Goal: Navigation & Orientation: Find specific page/section

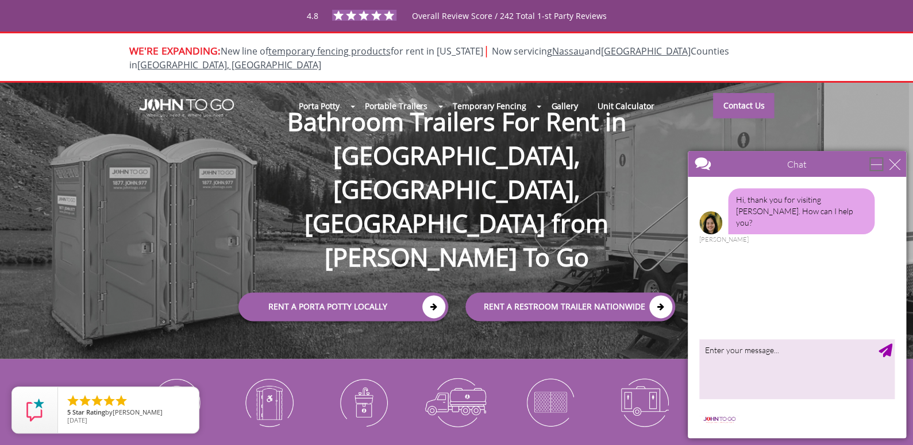
click at [882, 163] on div "minimize" at bounding box center [875, 164] width 11 height 11
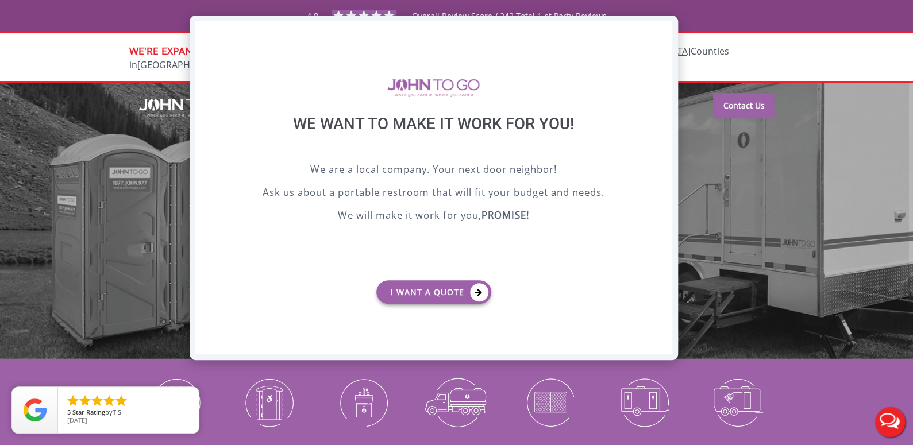
click at [659, 29] on div "X" at bounding box center [663, 31] width 18 height 20
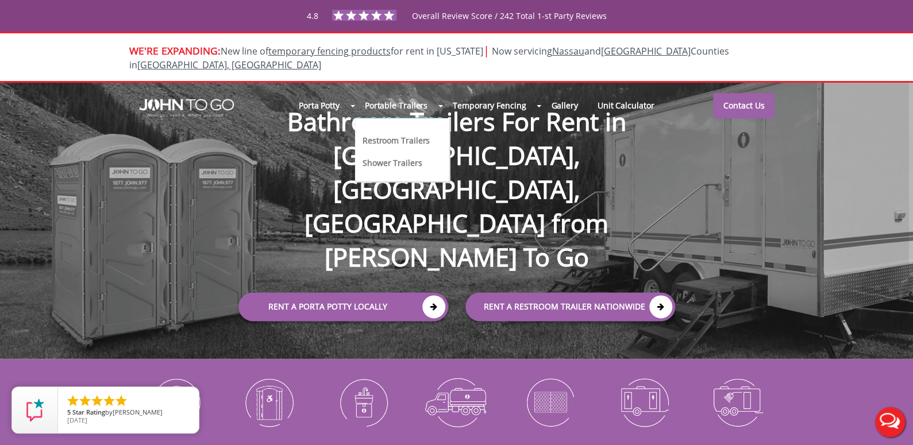
click at [441, 95] on li "Portable Trailers Restroom Trailers Shower Trailers" at bounding box center [399, 106] width 88 height 26
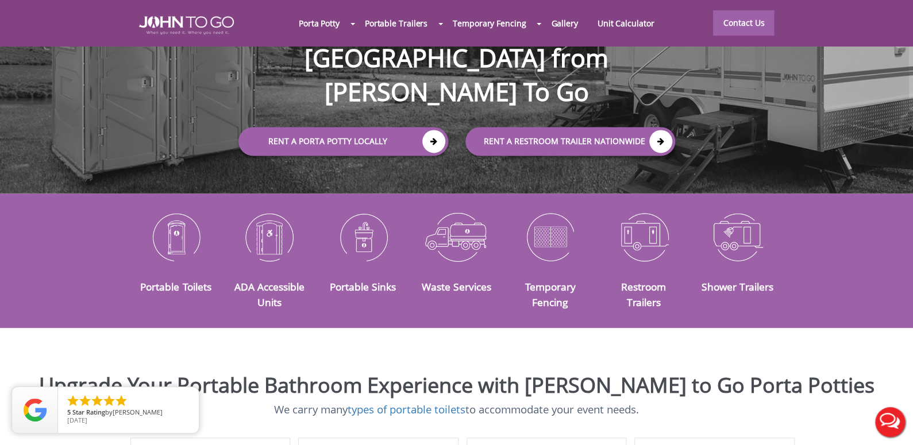
scroll to position [172, 0]
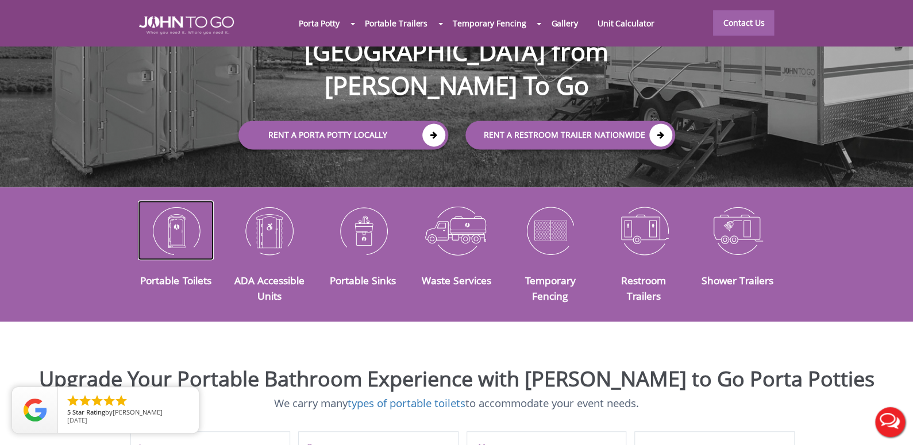
click at [178, 232] on img at bounding box center [176, 231] width 76 height 60
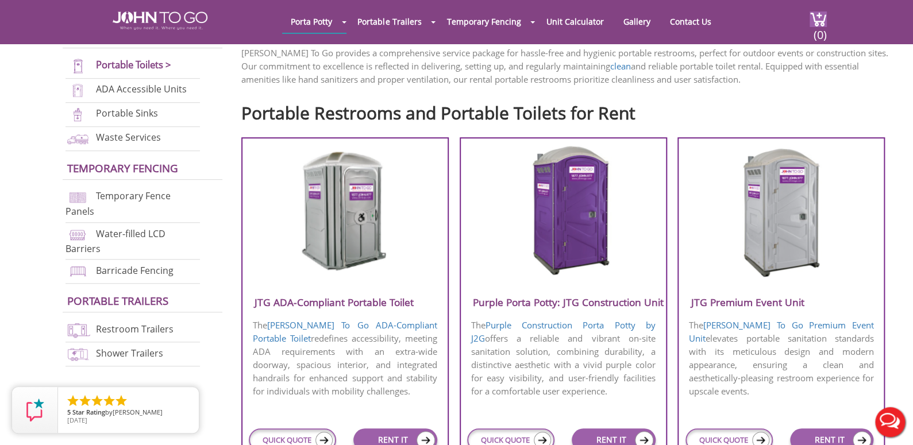
scroll to position [345, 0]
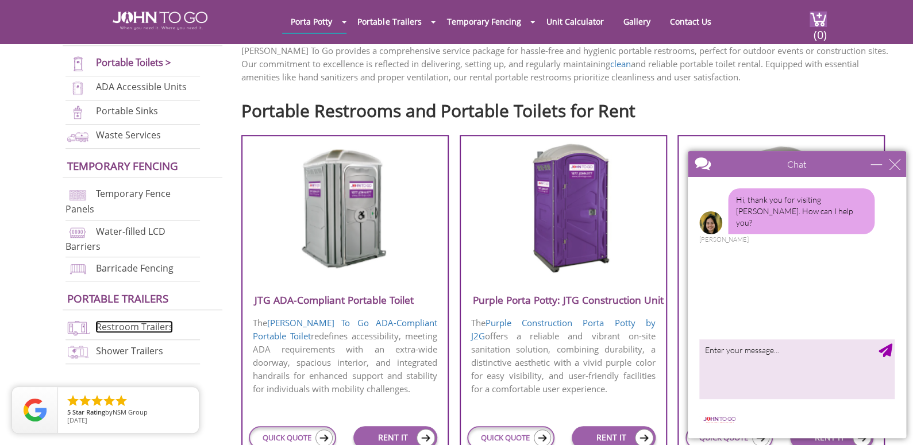
click at [148, 327] on link "Restroom Trailers" at bounding box center [134, 327] width 78 height 13
